Goal: Information Seeking & Learning: Learn about a topic

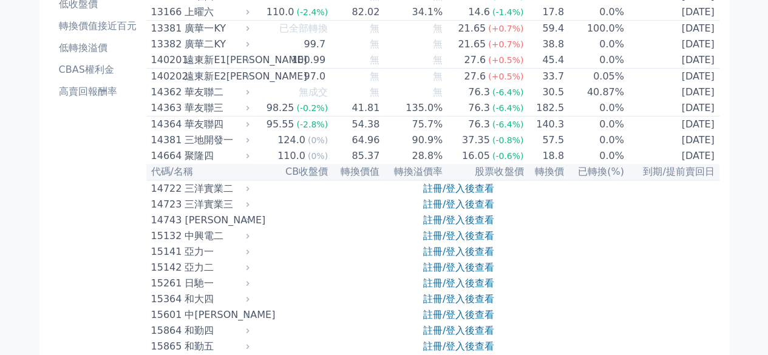
scroll to position [243, 0]
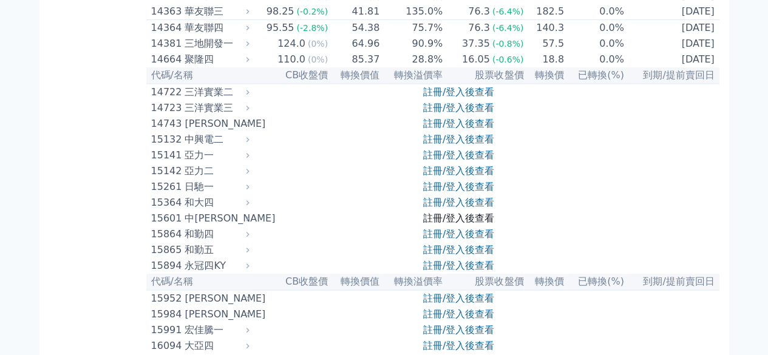
click at [434, 215] on link "註冊/登入後查看" at bounding box center [458, 218] width 71 height 12
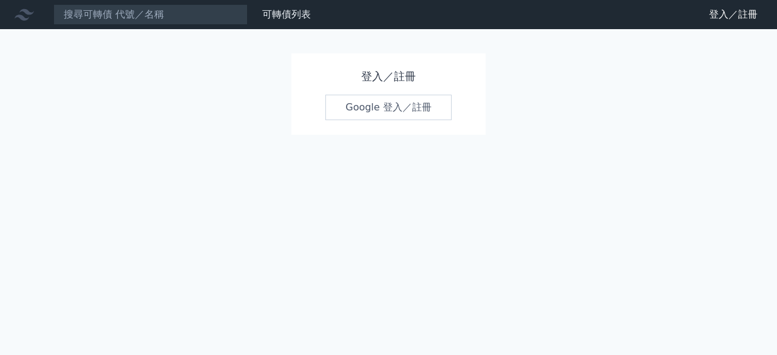
click at [365, 112] on link "Google 登入／註冊" at bounding box center [388, 107] width 126 height 25
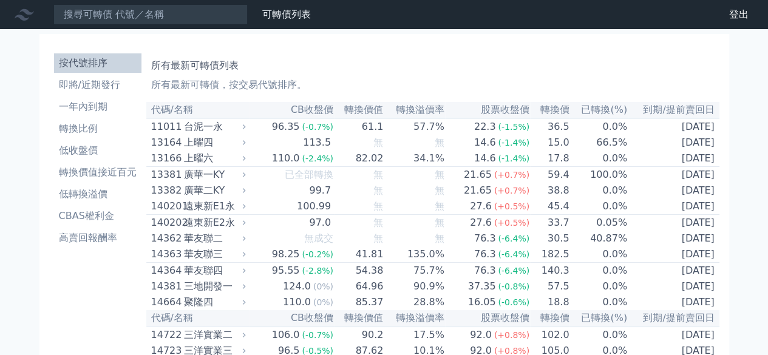
click at [214, 175] on div "廣華一KY" at bounding box center [213, 174] width 59 height 15
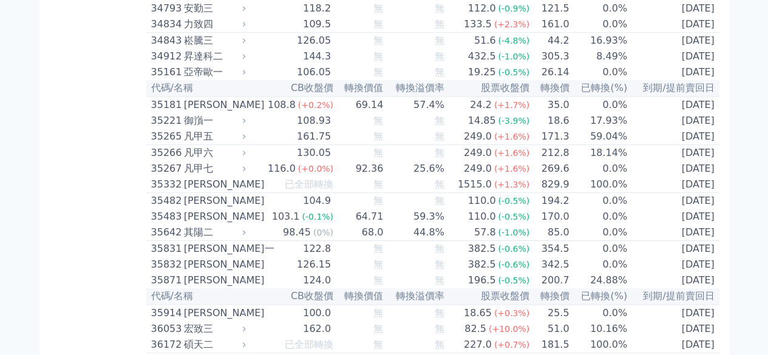
scroll to position [2609, 0]
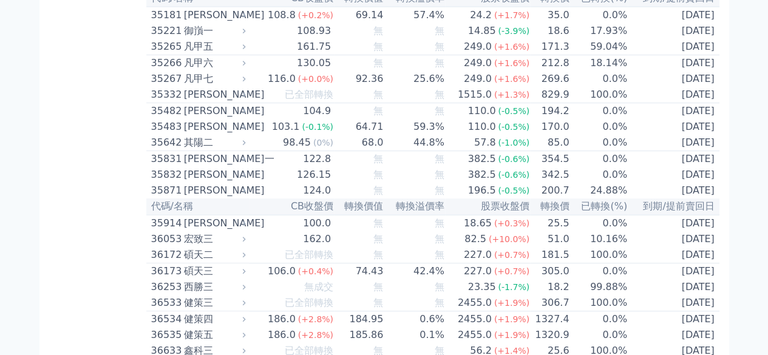
click at [212, 216] on div "[PERSON_NAME]" at bounding box center [213, 223] width 59 height 15
click at [247, 219] on icon at bounding box center [244, 223] width 8 height 8
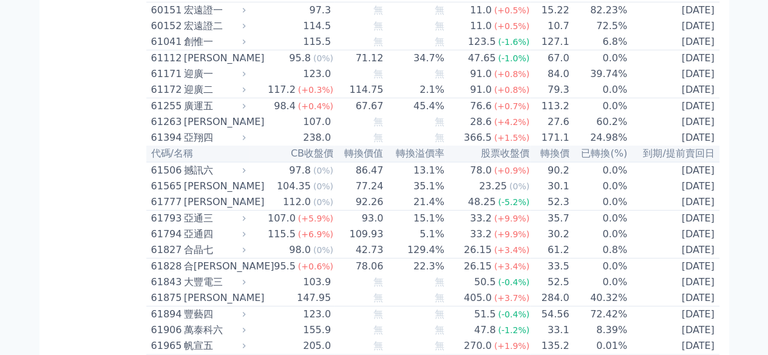
scroll to position [4308, 0]
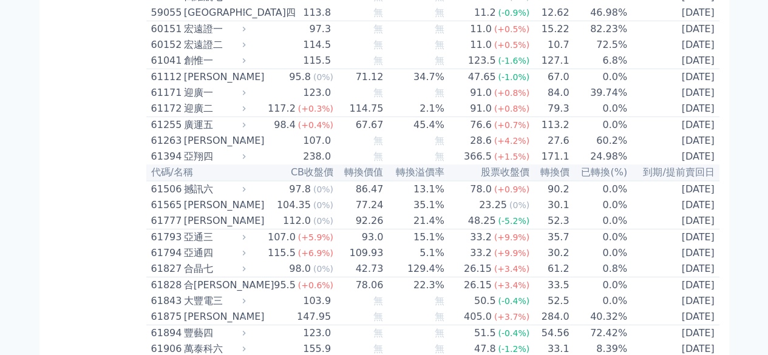
click at [248, 185] on icon at bounding box center [244, 189] width 8 height 8
click at [247, 152] on icon at bounding box center [244, 156] width 8 height 8
click at [583, 149] on td "24.98%" at bounding box center [598, 157] width 58 height 16
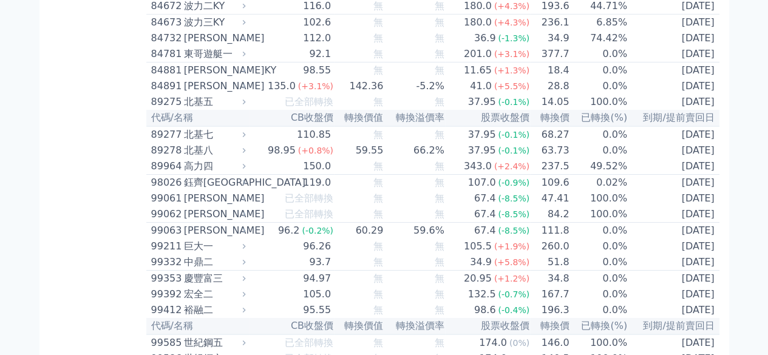
scroll to position [6634, 0]
